Goal: Task Accomplishment & Management: Manage account settings

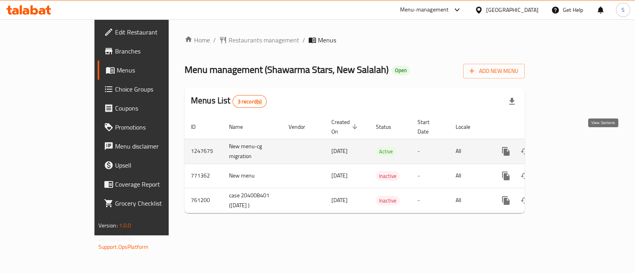
click at [572, 148] on link "enhanced table" at bounding box center [562, 151] width 19 height 19
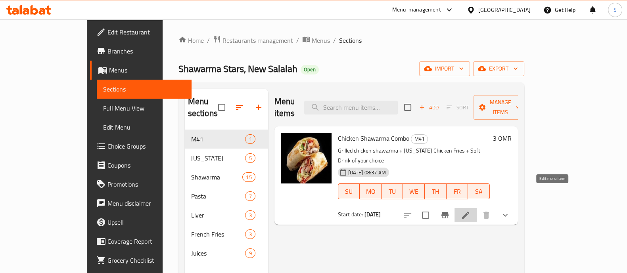
click at [469, 212] on icon at bounding box center [465, 215] width 7 height 7
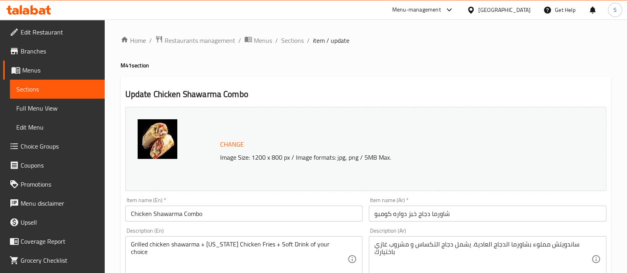
click at [240, 144] on span "Change" at bounding box center [232, 145] width 24 height 12
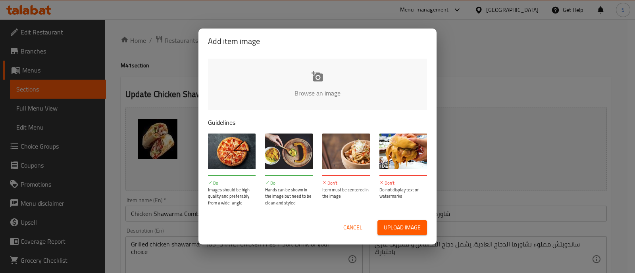
click at [313, 77] on input "file" at bounding box center [585, 96] width 755 height 74
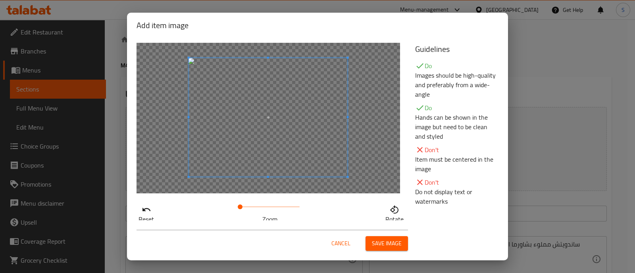
click at [270, 170] on div at bounding box center [268, 117] width 159 height 119
click at [280, 129] on span at bounding box center [267, 117] width 159 height 119
click at [240, 206] on span at bounding box center [242, 207] width 5 height 5
click at [284, 138] on span at bounding box center [268, 116] width 159 height 119
click at [238, 205] on span at bounding box center [240, 207] width 5 height 5
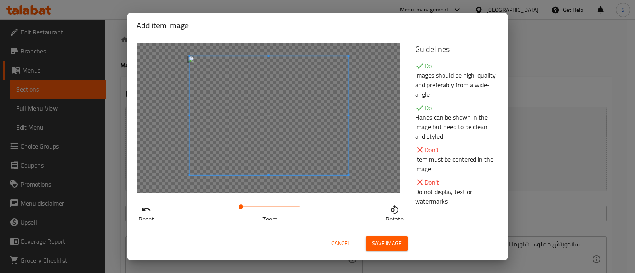
click at [371, 242] on button "Save image" at bounding box center [386, 243] width 42 height 15
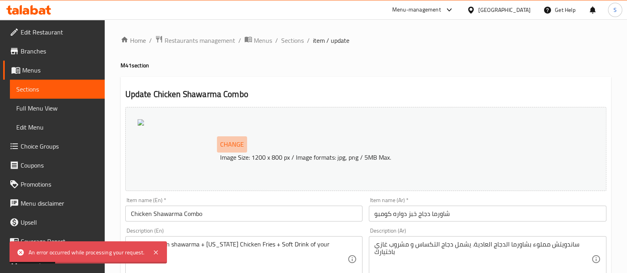
click at [232, 143] on span "Change" at bounding box center [232, 145] width 24 height 12
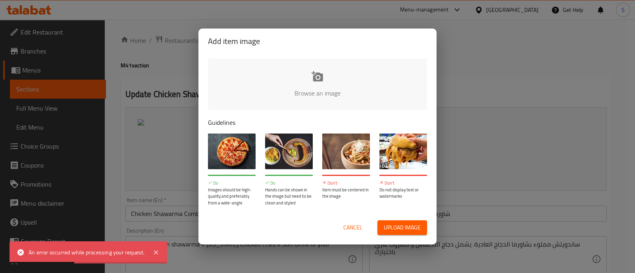
click at [319, 75] on input "file" at bounding box center [585, 96] width 755 height 74
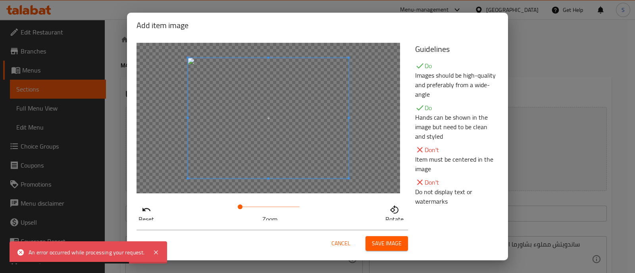
click at [238, 205] on span at bounding box center [240, 207] width 5 height 5
click at [274, 137] on span at bounding box center [268, 118] width 161 height 121
click at [238, 205] on span at bounding box center [240, 207] width 5 height 5
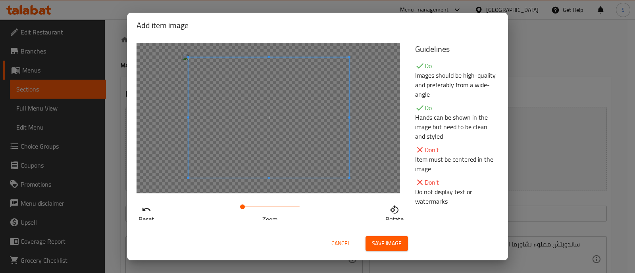
click at [240, 207] on span at bounding box center [242, 207] width 5 height 5
click at [261, 155] on span at bounding box center [273, 115] width 161 height 121
click at [376, 241] on span "Save image" at bounding box center [387, 244] width 30 height 10
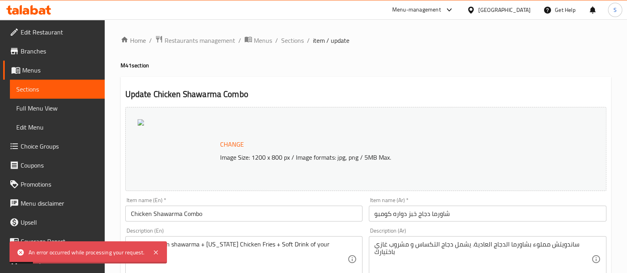
click at [225, 145] on span "Change" at bounding box center [232, 145] width 24 height 12
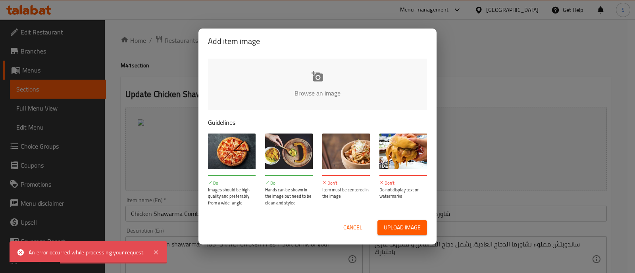
click at [318, 80] on input "file" at bounding box center [585, 96] width 755 height 74
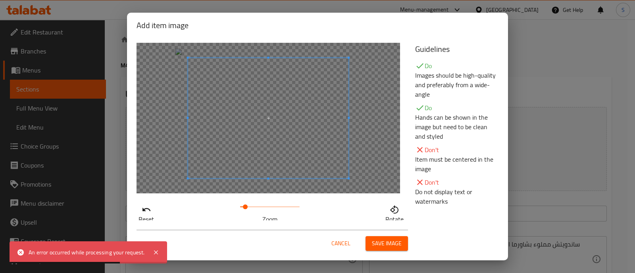
click at [243, 206] on span at bounding box center [245, 207] width 5 height 5
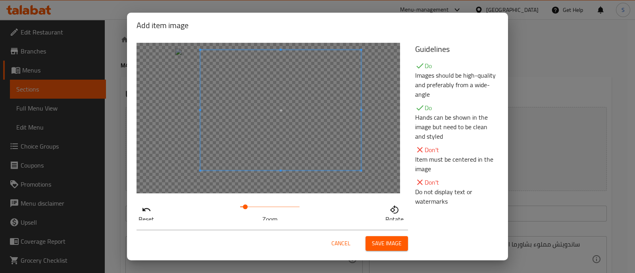
click at [275, 161] on span at bounding box center [280, 110] width 161 height 121
click at [390, 242] on span "Save image" at bounding box center [387, 244] width 30 height 10
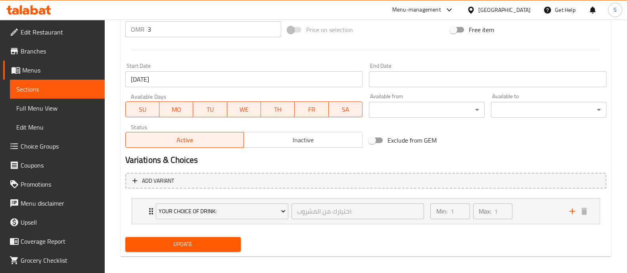
scroll to position [311, 0]
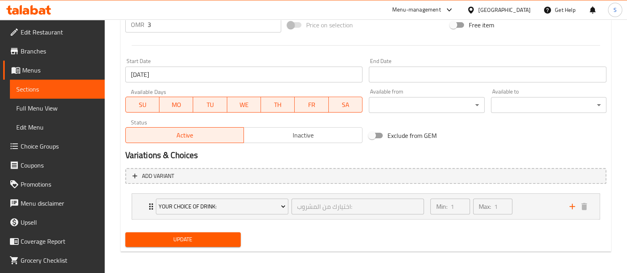
click at [214, 239] on span "Update" at bounding box center [183, 240] width 103 height 10
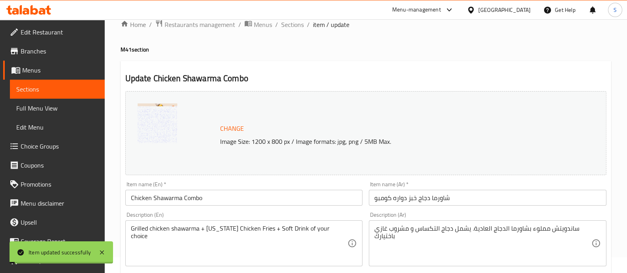
scroll to position [0, 0]
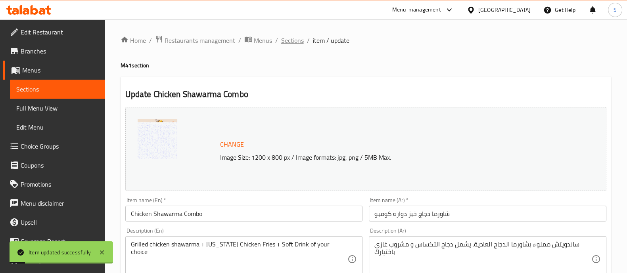
click at [295, 41] on span "Sections" at bounding box center [292, 41] width 23 height 10
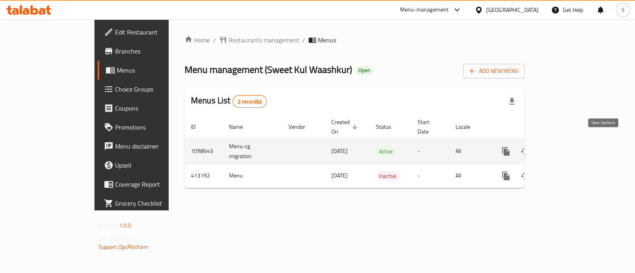
click at [568, 147] on icon "enhanced table" at bounding box center [563, 152] width 10 height 10
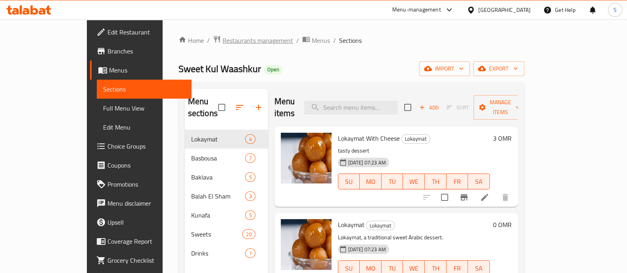
click at [223, 37] on span "Restaurants management" at bounding box center [258, 41] width 71 height 10
